Goal: Find specific page/section

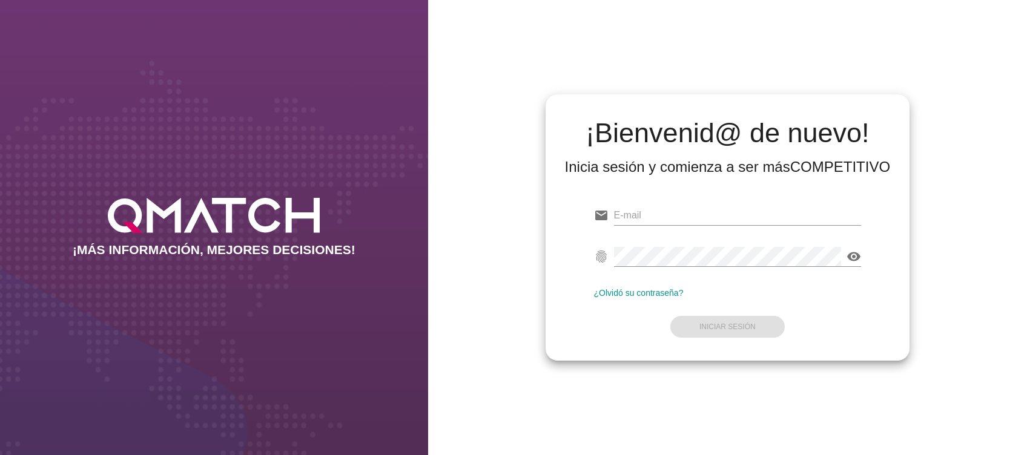
type input "catalina.pavez@cencosud.cl"
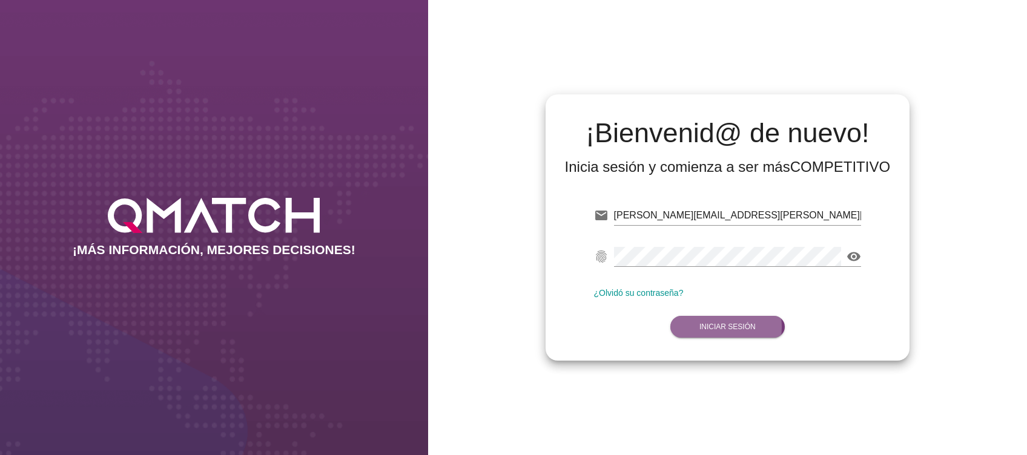
click at [737, 327] on strong "Iniciar Sesión" at bounding box center [727, 327] width 56 height 8
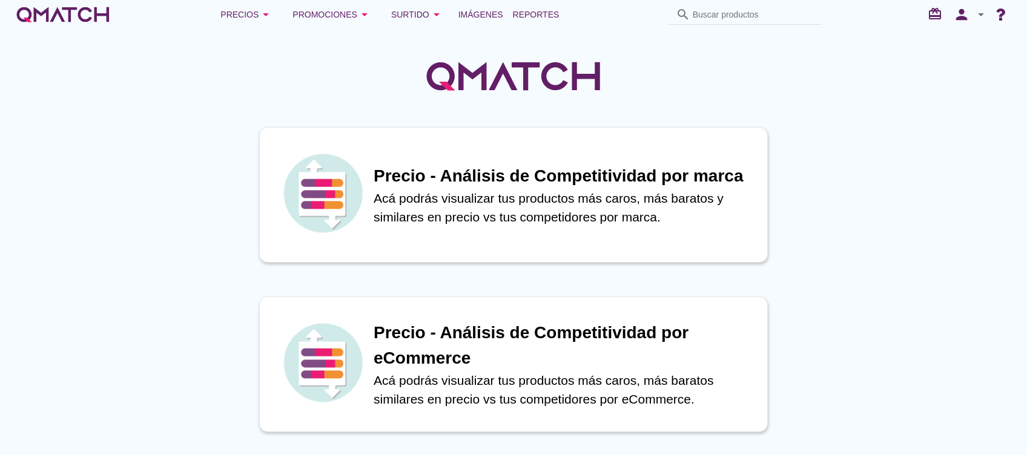
click at [706, 15] on input "Buscar productos" at bounding box center [752, 14] width 121 height 19
paste input "CHORIZO PARRILLERO [PERSON_NAME] 1K"
type input "CHORIZO PARRILLERO [PERSON_NAME] 1K"
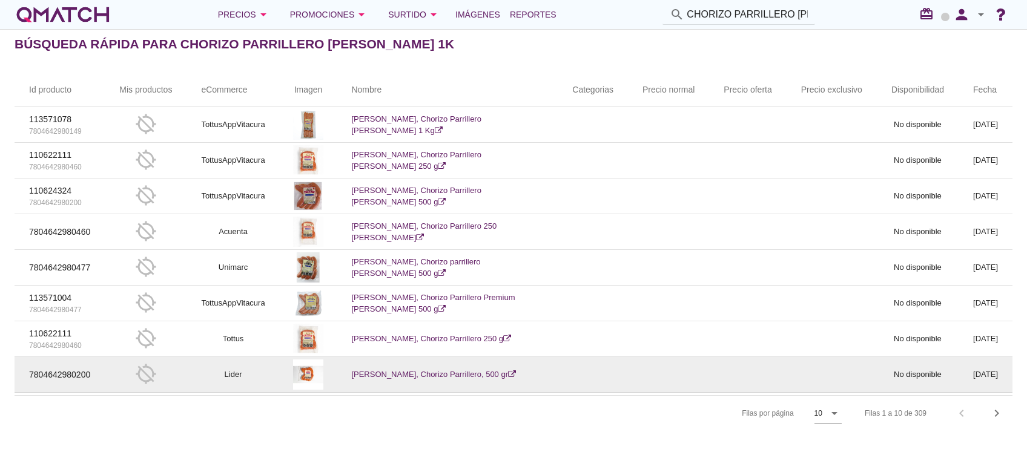
click at [392, 373] on link "Schwencke, Chorizo Parrillero, 500 gr" at bounding box center [433, 374] width 165 height 9
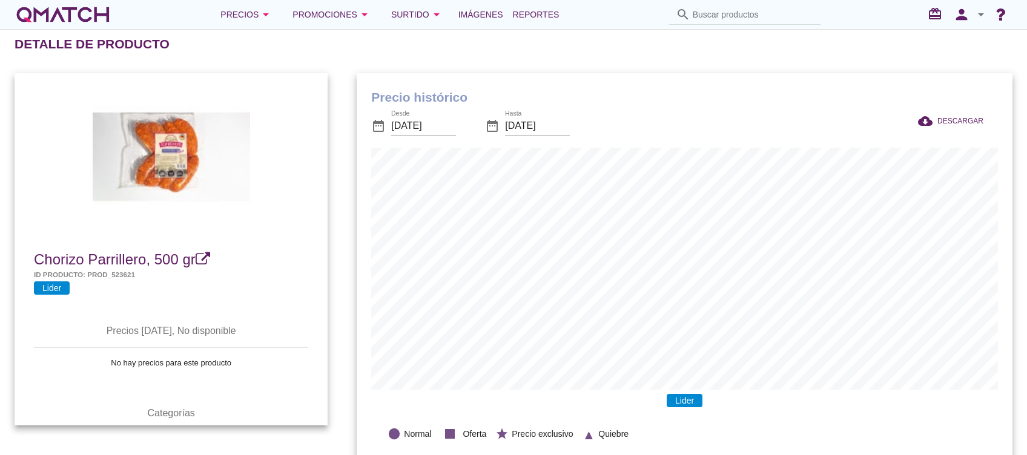
scroll to position [397, 655]
click at [615, 116] on div "date_range Desde [DATE] date_range Hasta [DATE]" at bounding box center [553, 127] width 365 height 41
click at [734, 12] on input "Buscar productos" at bounding box center [752, 14] width 121 height 19
paste input "CHORIZO PARRILLERO [PERSON_NAME] 1K"
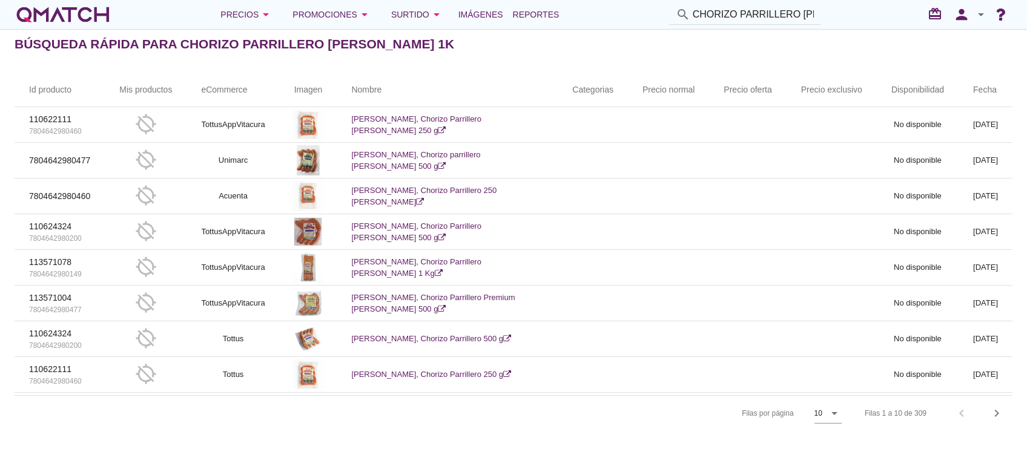
click at [738, 13] on input "CHORIZO PARRILLERO [PERSON_NAME] 1K" at bounding box center [752, 14] width 121 height 19
drag, startPoint x: 740, startPoint y: 13, endPoint x: 830, endPoint y: 6, distance: 90.4
click at [830, 6] on div "Precios arrow_drop_down Promociones arrow_drop_down Surtido arrow_drop_down Imá…" at bounding box center [514, 14] width 998 height 24
click at [751, 19] on input "CHORIZO PARRILLERO [PERSON_NAME] 1K" at bounding box center [752, 14] width 121 height 19
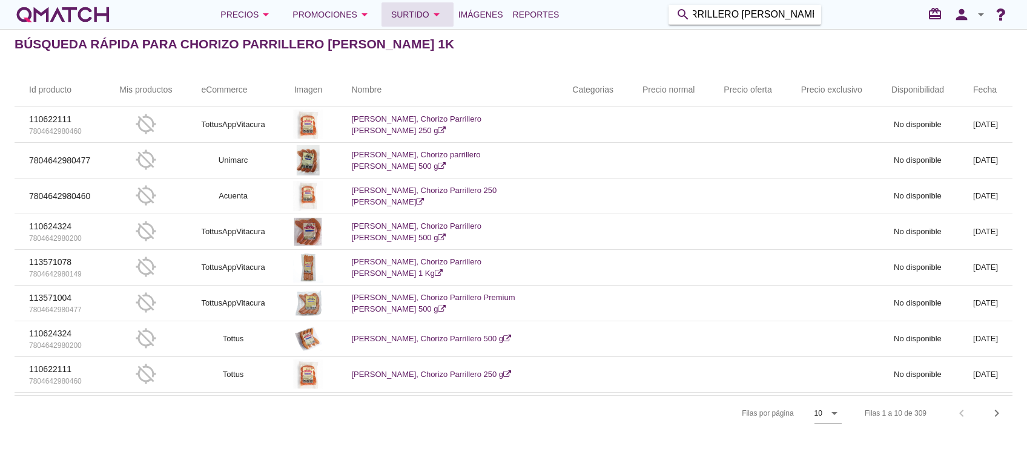
scroll to position [0, 0]
drag, startPoint x: 731, startPoint y: 15, endPoint x: 406, endPoint y: 33, distance: 326.1
click at [415, 29] on div "Precios arrow_drop_down Promociones arrow_drop_down Surtido arrow_drop_down Imá…" at bounding box center [513, 227] width 1027 height 455
type input "[PERSON_NAME] 1K"
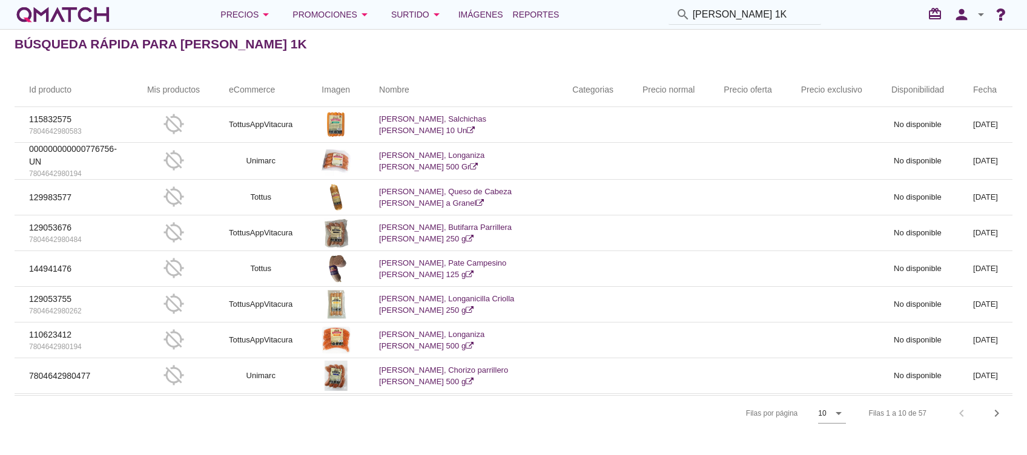
click at [86, 15] on div "white-qmatch-logo" at bounding box center [63, 14] width 97 height 24
